Goal: Transaction & Acquisition: Book appointment/travel/reservation

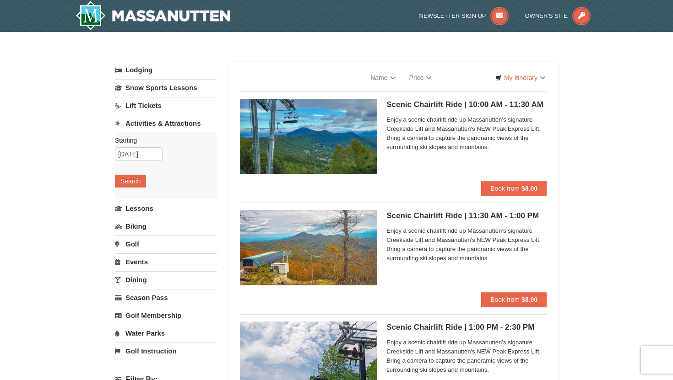
select select "10"
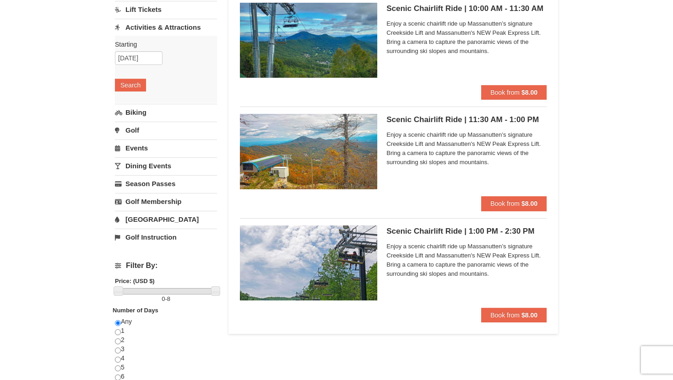
scroll to position [99, 0]
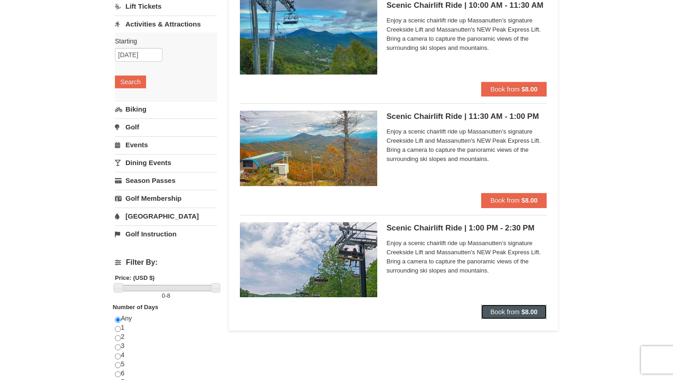
click at [508, 307] on button "Book from $8.00" at bounding box center [513, 312] width 65 height 15
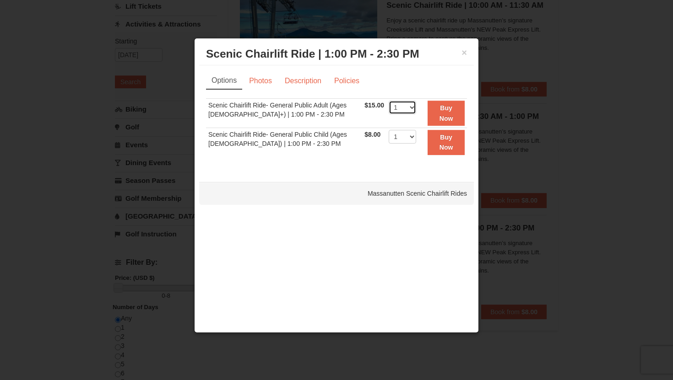
click at [406, 106] on select "1 2 3 4 5 6 7 8 9 10 11 12 13 14 15 16 17 18 19 20 21 22" at bounding box center [402, 108] width 27 height 14
select select "2"
click at [389, 101] on select "1 2 3 4 5 6 7 8 9 10 11 12 13 14 15 16 17 18 19 20 21 22" at bounding box center [402, 108] width 27 height 14
click at [440, 124] on button "Buy Now" at bounding box center [445, 113] width 37 height 25
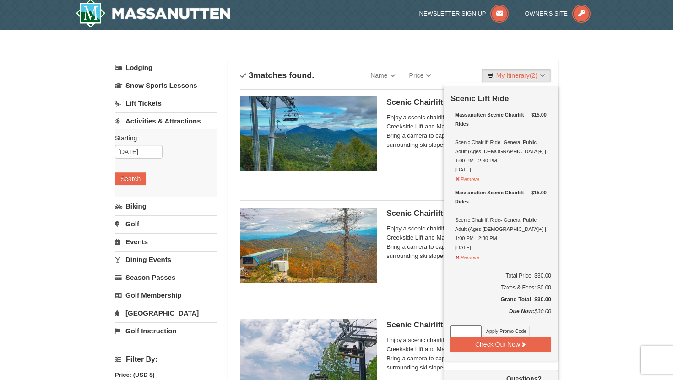
scroll to position [3, 0]
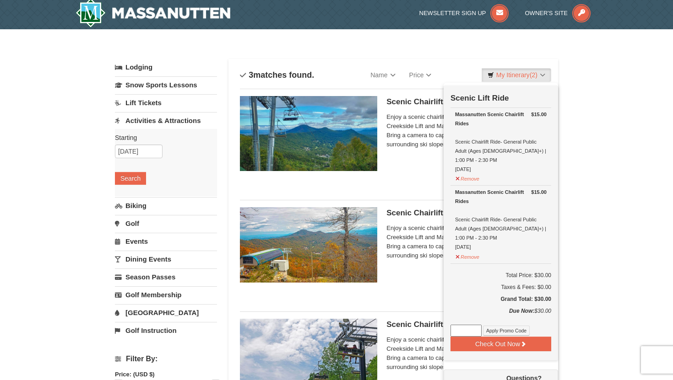
click at [573, 72] on div "× Categories List Filter My Itinerary (2) Check Out Now Scenic Lift Ride $15.00…" at bounding box center [336, 363] width 673 height 669
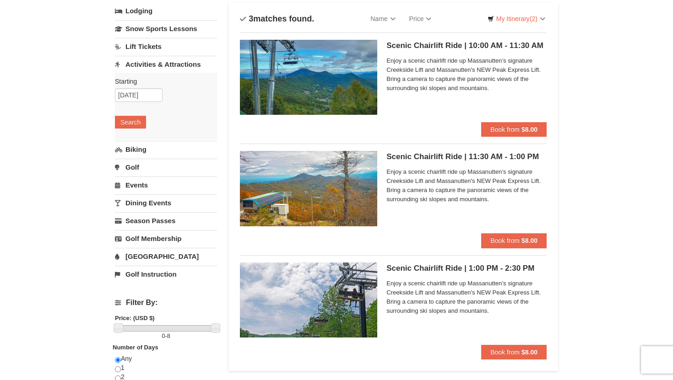
scroll to position [0, 0]
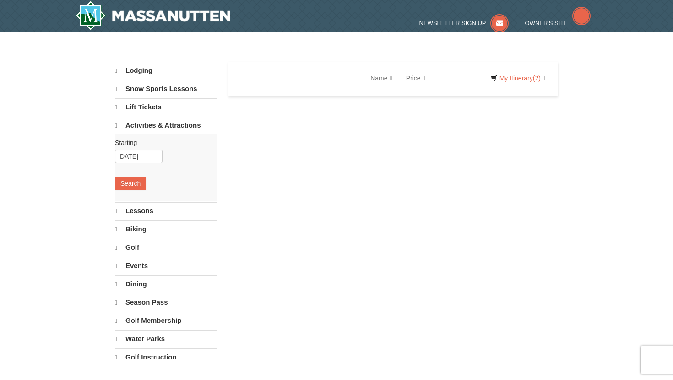
select select "10"
